Goal: Information Seeking & Learning: Learn about a topic

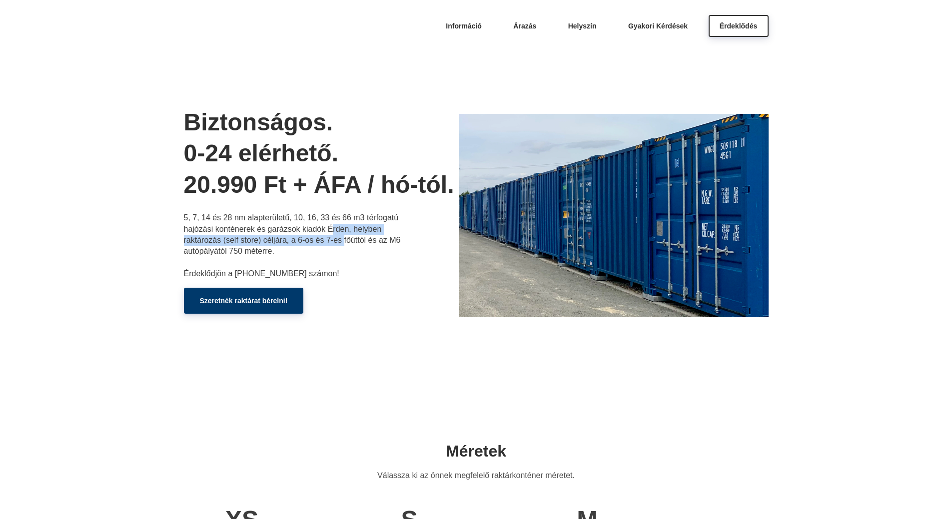
drag, startPoint x: 334, startPoint y: 224, endPoint x: 345, endPoint y: 239, distance: 17.9
click at [345, 239] on p "5, 7, 14 és 28 nm alapterületű, 10, 16, 33 és 66 m3 térfogatú hajózási konténer…" at bounding box center [294, 245] width 220 height 67
click at [521, 18] on link "Árazás" at bounding box center [524, 25] width 45 height 22
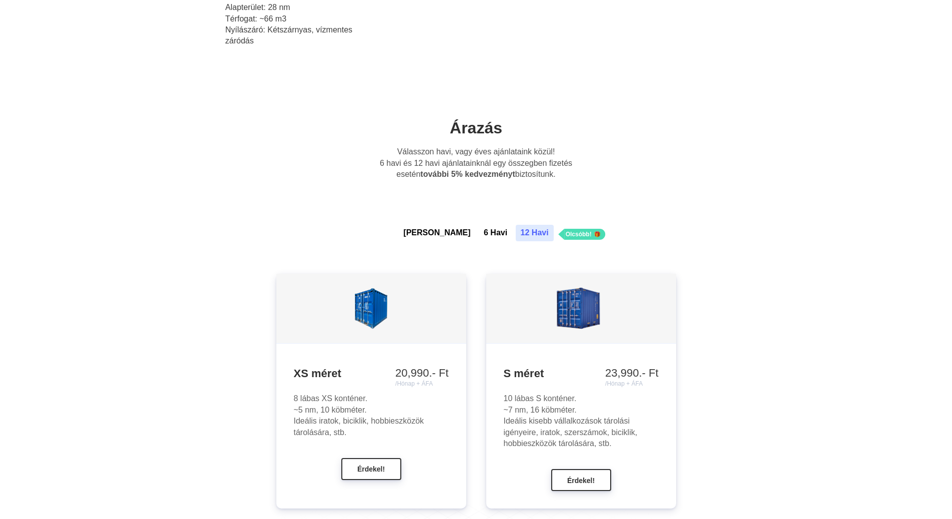
scroll to position [784, 0]
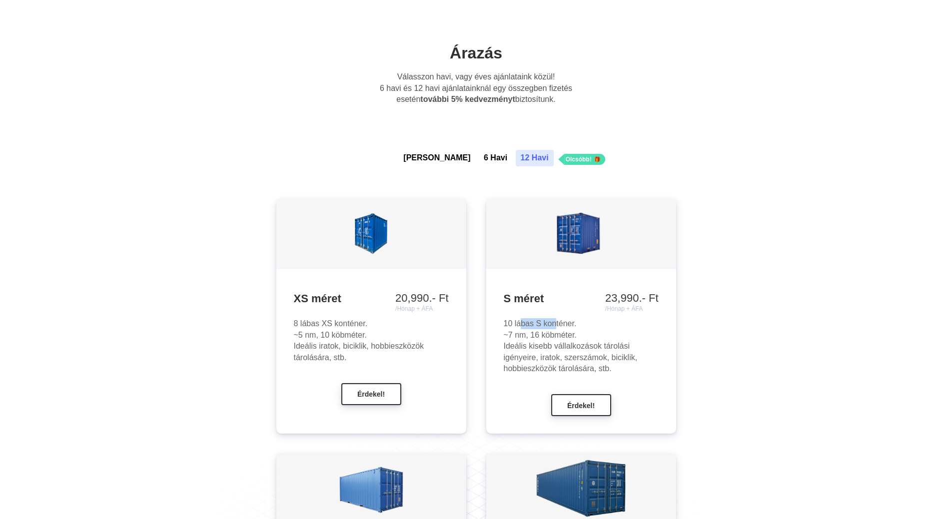
drag, startPoint x: 519, startPoint y: 324, endPoint x: 554, endPoint y: 323, distance: 35.5
click at [554, 323] on div "10 lábas S konténer. ~7 nm, 16 köbméter. Ideális kisebb vállalkozások tárolási …" at bounding box center [581, 346] width 155 height 56
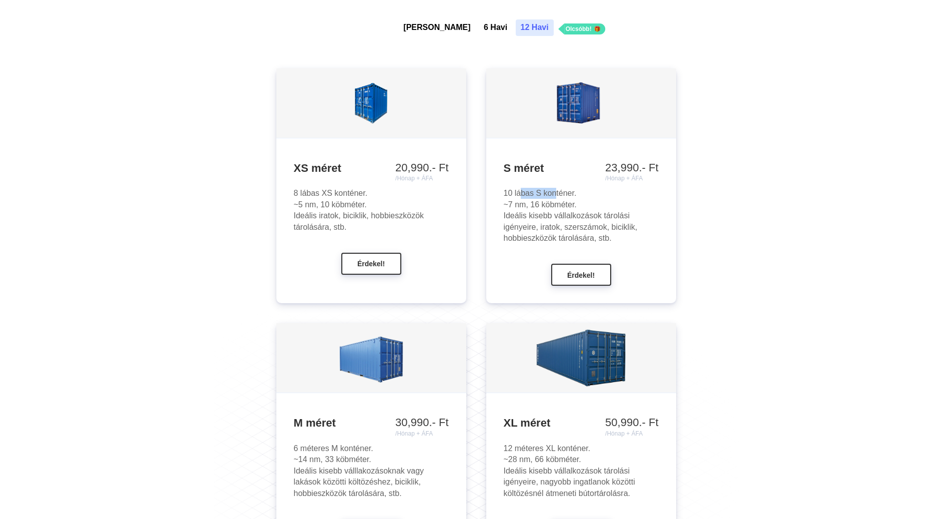
scroll to position [984, 0]
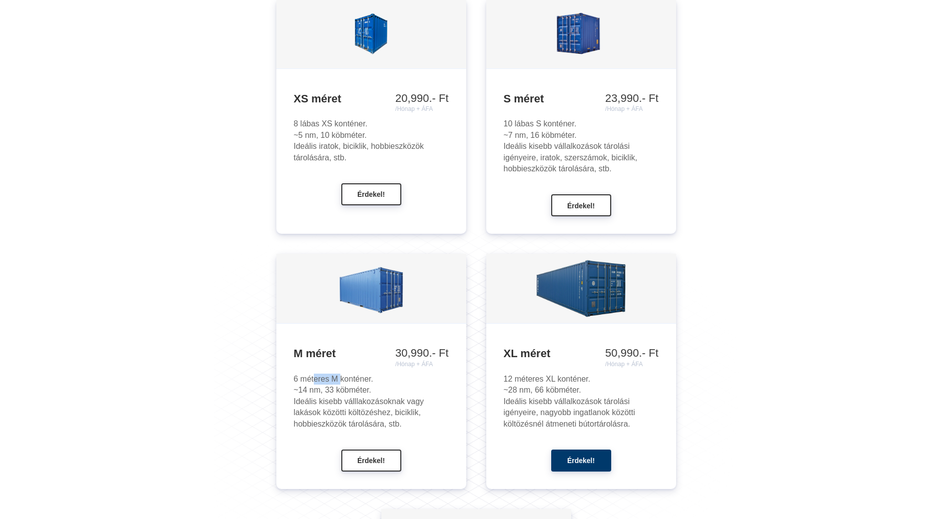
drag, startPoint x: 313, startPoint y: 382, endPoint x: 340, endPoint y: 374, distance: 28.3
click at [340, 374] on div "6 méteres M konténer. ~14 nm, 33 köbméter. Ideális kisebb válllakozásoknak vagy…" at bounding box center [371, 402] width 155 height 56
drag, startPoint x: 521, startPoint y: 382, endPoint x: 566, endPoint y: 393, distance: 45.9
click at [566, 393] on div "12 méteres XL konténer. ~28 nm, 66 köbméter. Ideális kisebb vállalkozások tárol…" at bounding box center [581, 402] width 155 height 56
drag, startPoint x: 309, startPoint y: 386, endPoint x: 336, endPoint y: 395, distance: 28.8
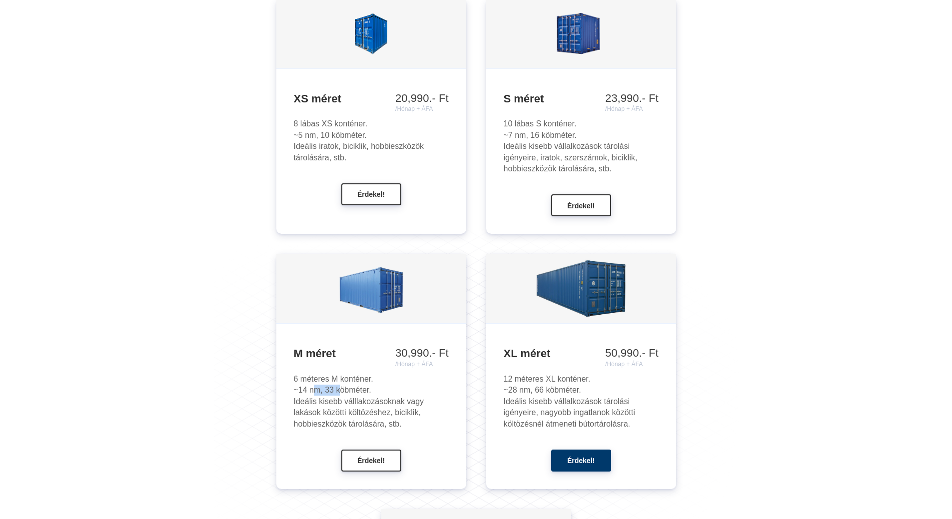
click at [336, 395] on div "6 méteres M konténer. ~14 nm, 33 köbméter. Ideális kisebb válllakozásoknak vagy…" at bounding box center [371, 402] width 155 height 56
click at [307, 380] on div "6 méteres M konténer. ~14 nm, 33 köbméter. Ideális kisebb válllakozásoknak vagy…" at bounding box center [371, 402] width 155 height 56
drag, startPoint x: 304, startPoint y: 382, endPoint x: 357, endPoint y: 392, distance: 53.9
click at [357, 392] on div "6 méteres M konténer. ~14 nm, 33 köbméter. Ideális kisebb válllakozásoknak vagy…" at bounding box center [371, 402] width 155 height 56
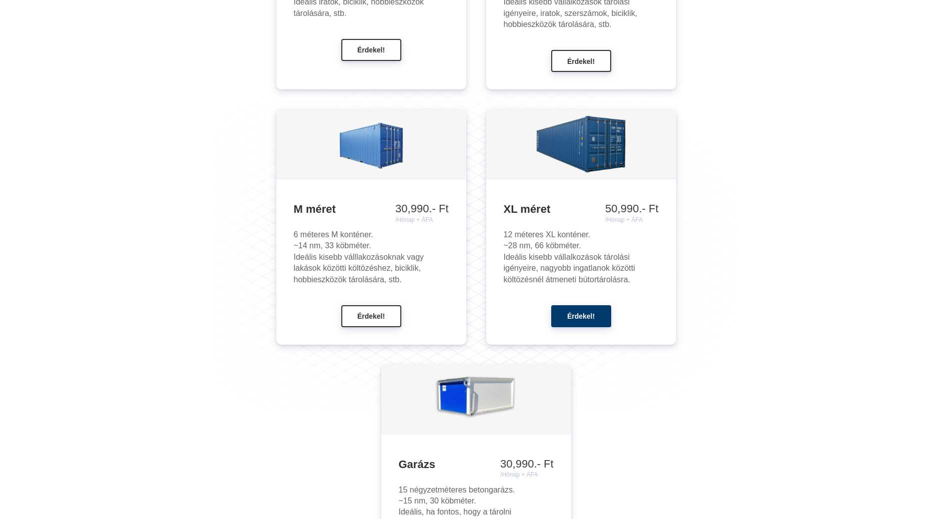
scroll to position [1284, 0]
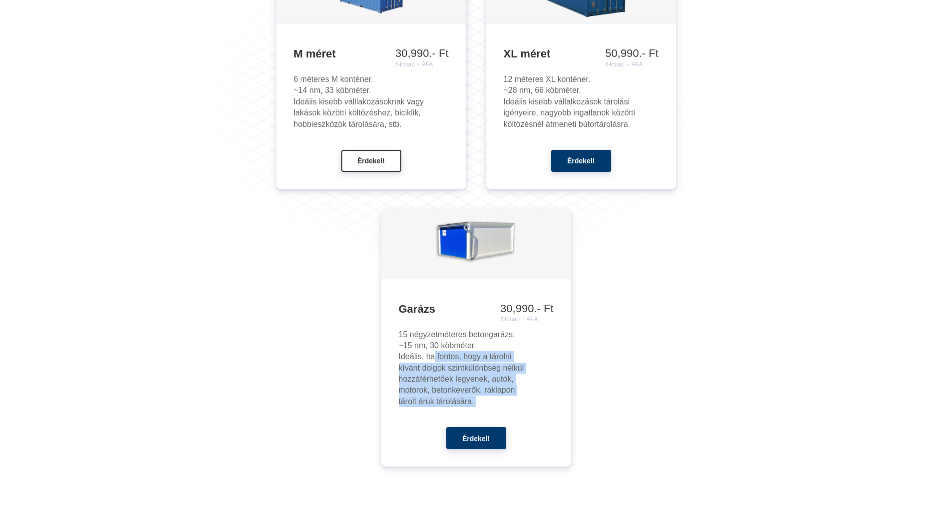
drag, startPoint x: 432, startPoint y: 352, endPoint x: 490, endPoint y: 408, distance: 80.6
click at [490, 408] on div "Garázs 30,990.- Ft /Hónap + ÁFA 35,990.- Ft /Hónap + ÁFA 41,990.- Ft /Hónap + Á…" at bounding box center [476, 372] width 190 height 187
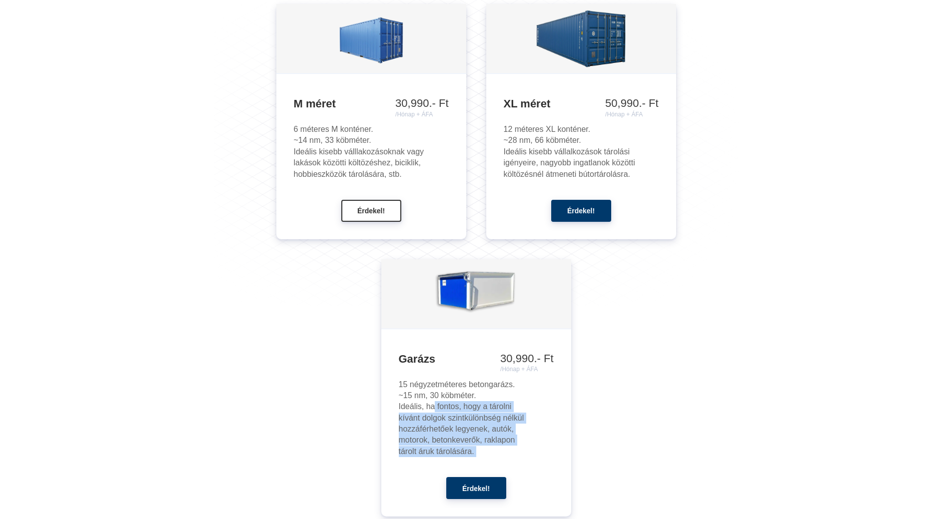
click at [640, 418] on ul "XS méret 20,990.- Ft /Hónap + ÁFA 23,990.- Ft /Hónap + ÁFA 28,990.- Ft /Hónap +…" at bounding box center [476, 143] width 525 height 788
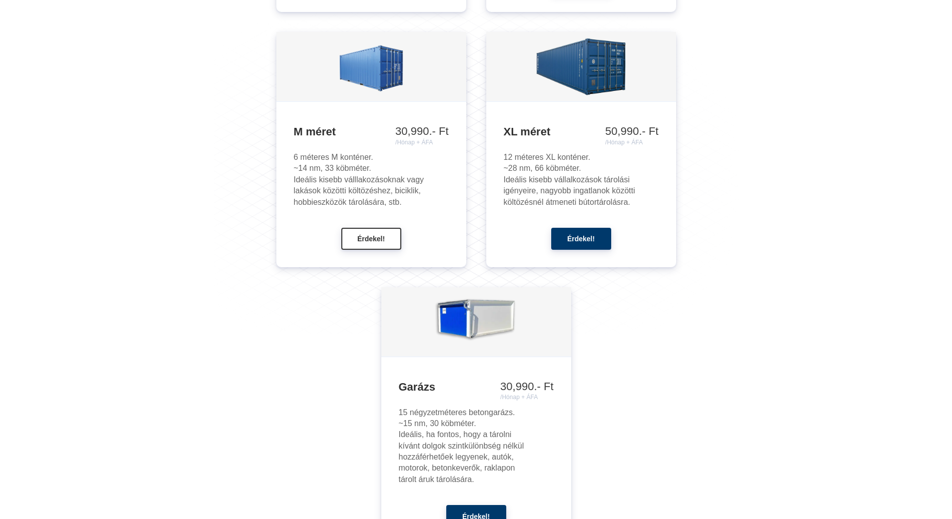
scroll to position [1184, 0]
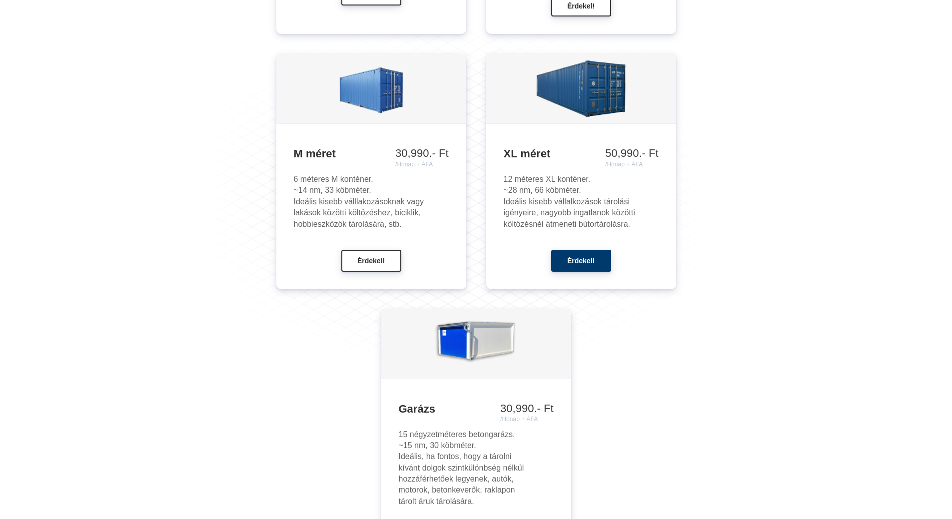
click at [640, 418] on ul "XS méret 20,990.- Ft /Hónap + ÁFA 23,990.- Ft /Hónap + ÁFA 28,990.- Ft /Hónap +…" at bounding box center [476, 193] width 525 height 788
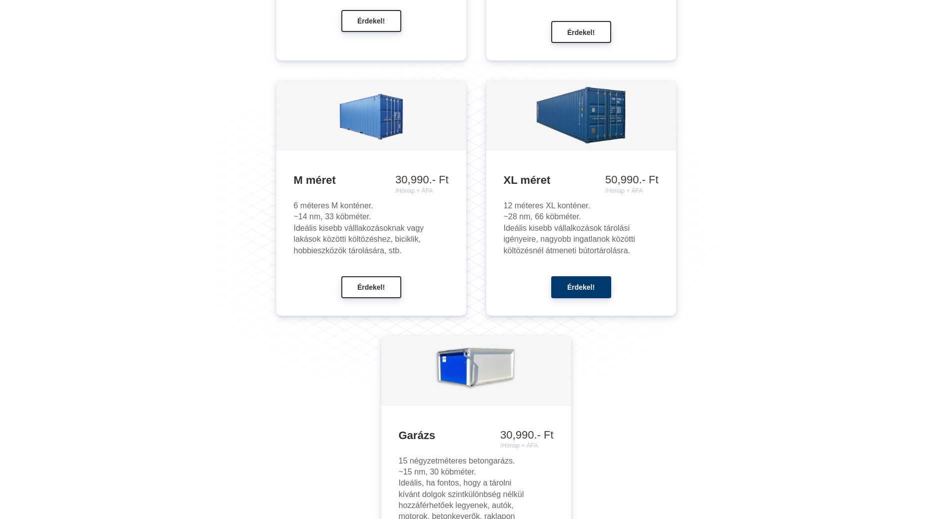
scroll to position [1134, 0]
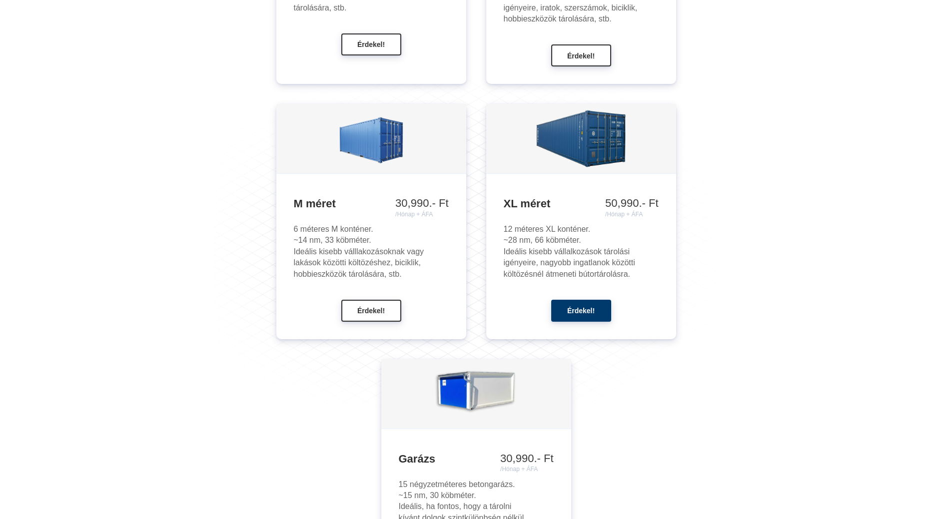
click at [640, 418] on ul "XS méret 20,990.- Ft /Hónap + ÁFA 23,990.- Ft /Hónap + ÁFA 28,990.- Ft /Hónap +…" at bounding box center [476, 243] width 525 height 788
click at [652, 439] on ul "XS méret 20,990.- Ft /Hónap + ÁFA 23,990.- Ft /Hónap + ÁFA 28,990.- Ft /Hónap +…" at bounding box center [476, 243] width 525 height 788
